Goal: Obtain resource: Obtain resource

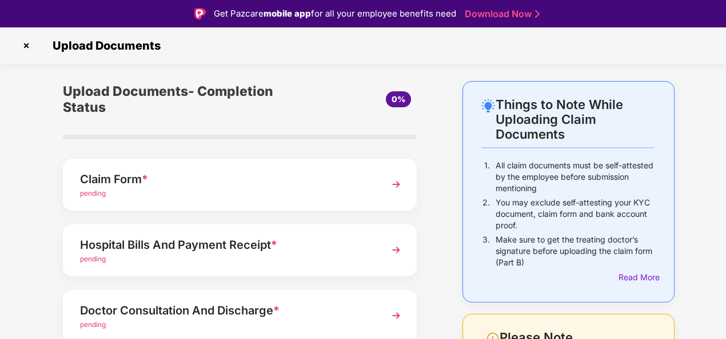
click at [400, 181] on img at bounding box center [396, 184] width 21 height 21
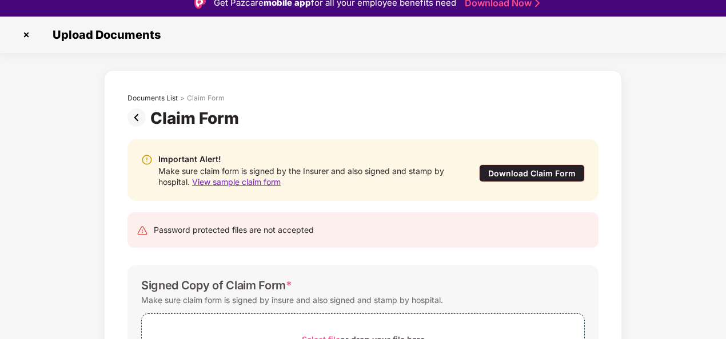
scroll to position [27, 0]
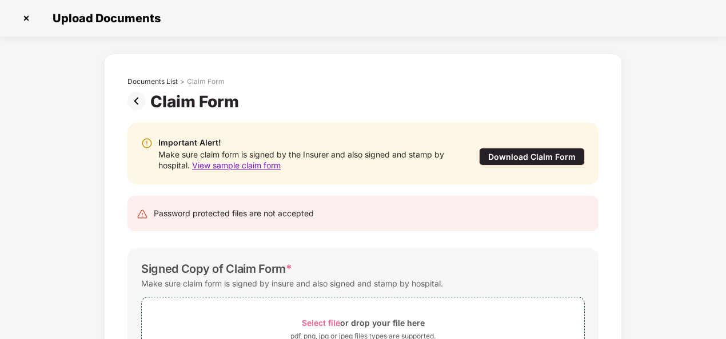
click at [562, 158] on div "Download Claim Form" at bounding box center [532, 157] width 106 height 18
click at [25, 19] on img at bounding box center [26, 18] width 18 height 18
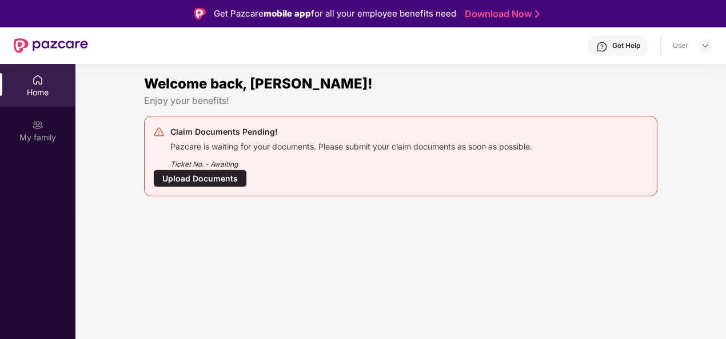
click at [40, 88] on div "Home" at bounding box center [37, 92] width 75 height 11
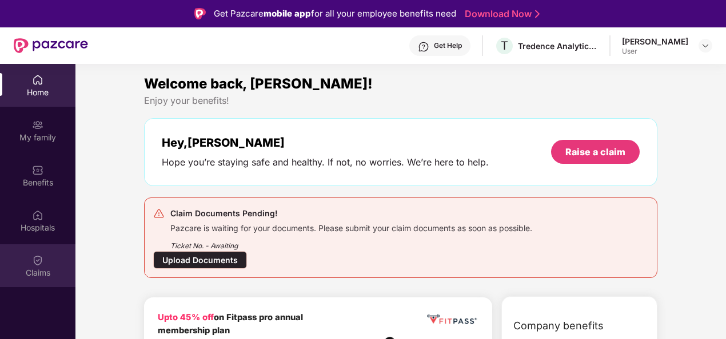
click at [43, 256] on div "Claims" at bounding box center [37, 266] width 75 height 43
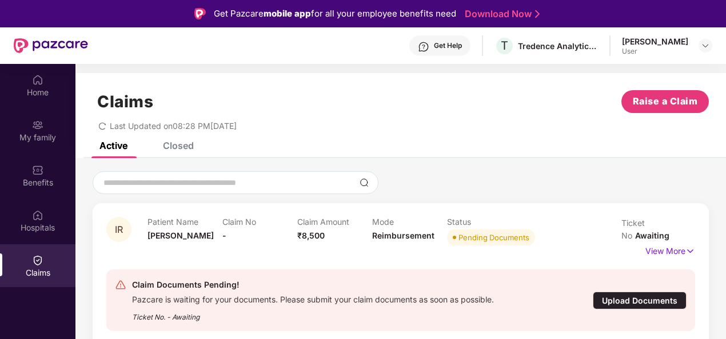
click at [586, 174] on div at bounding box center [401, 182] width 616 height 23
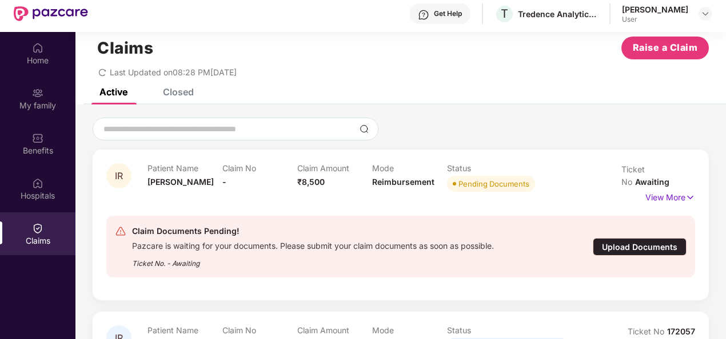
scroll to position [64, 0]
